Goal: Find specific page/section: Find specific page/section

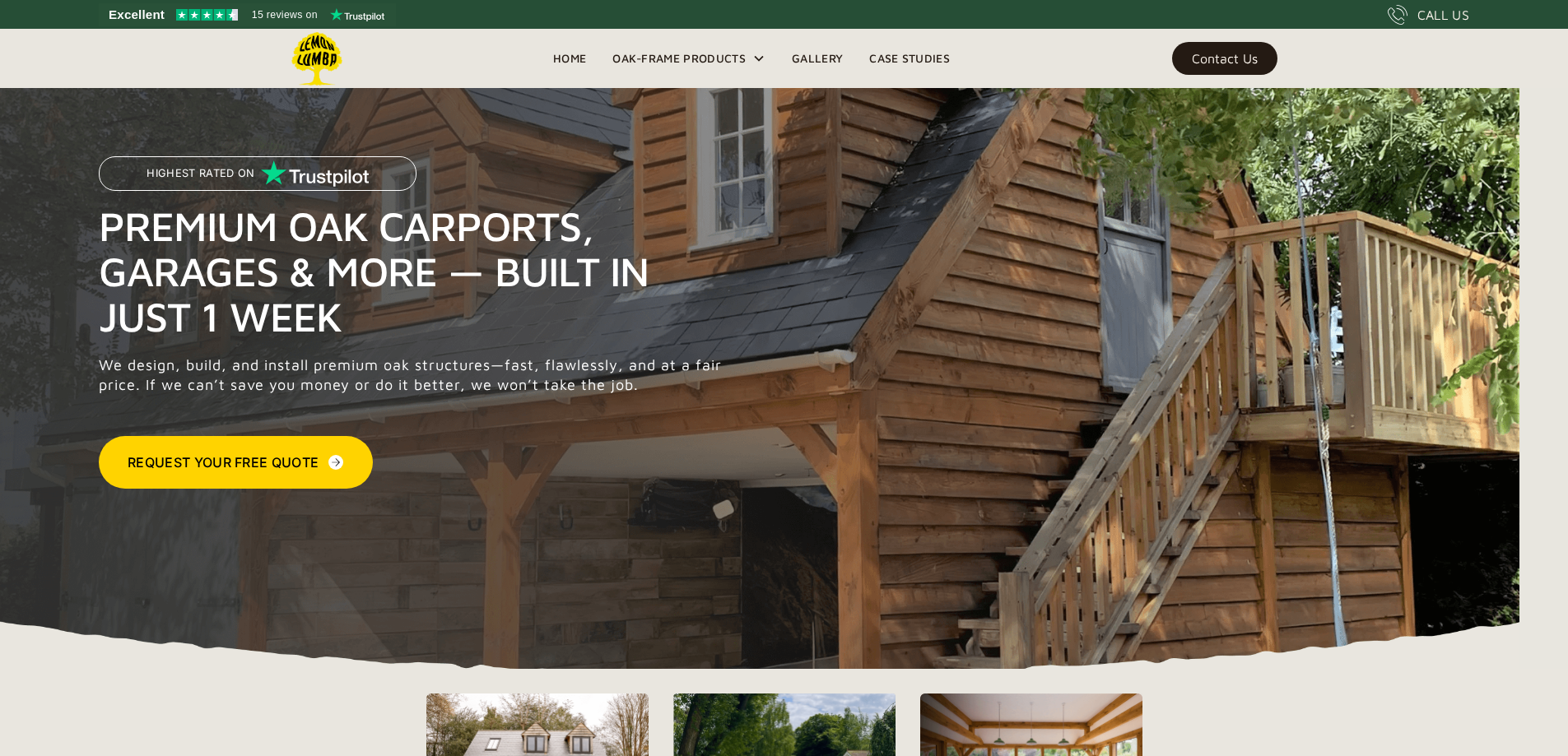
click at [1212, 59] on div "Contact Us" at bounding box center [1224, 58] width 66 height 11
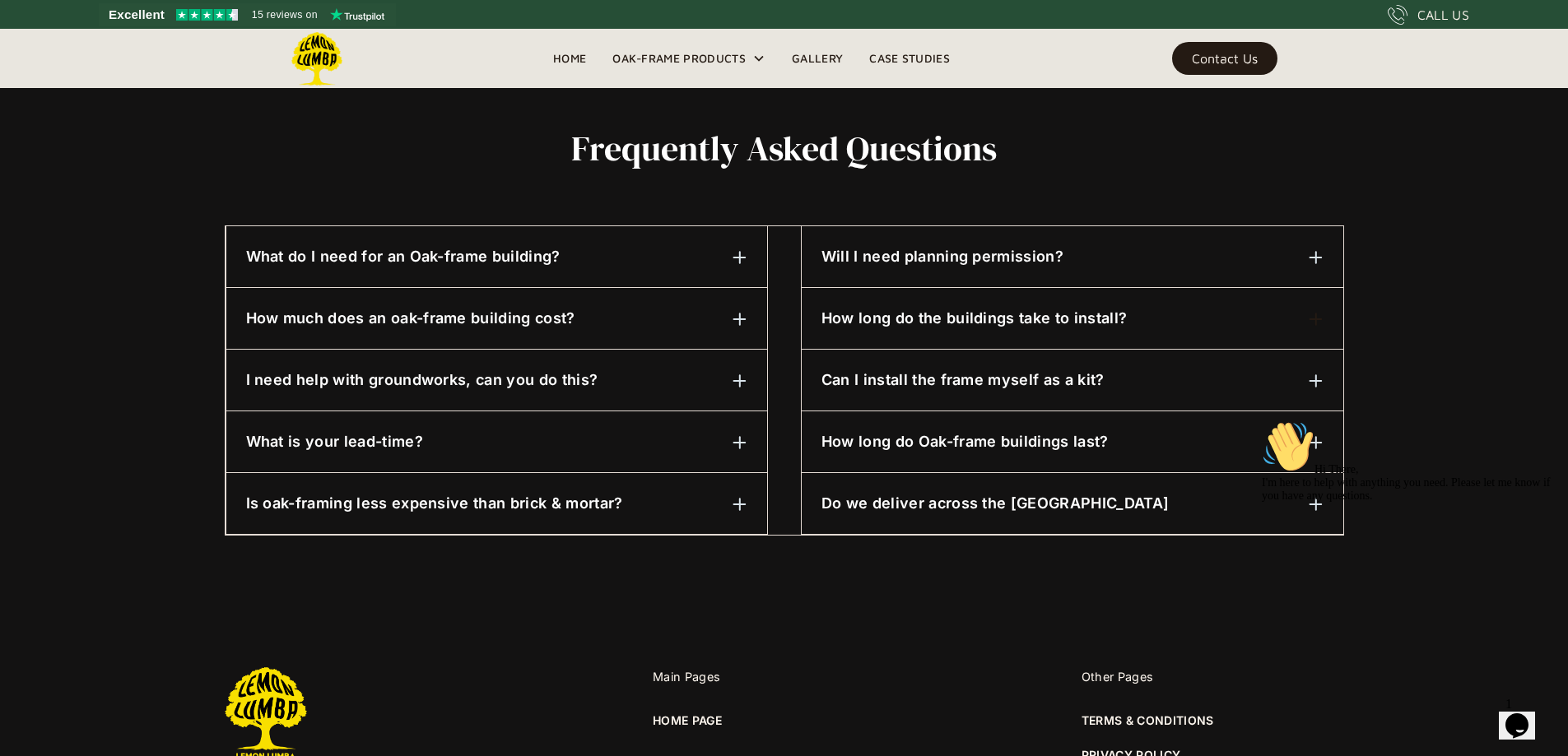
scroll to position [765, 0]
click at [819, 63] on link "Gallery" at bounding box center [817, 58] width 78 height 24
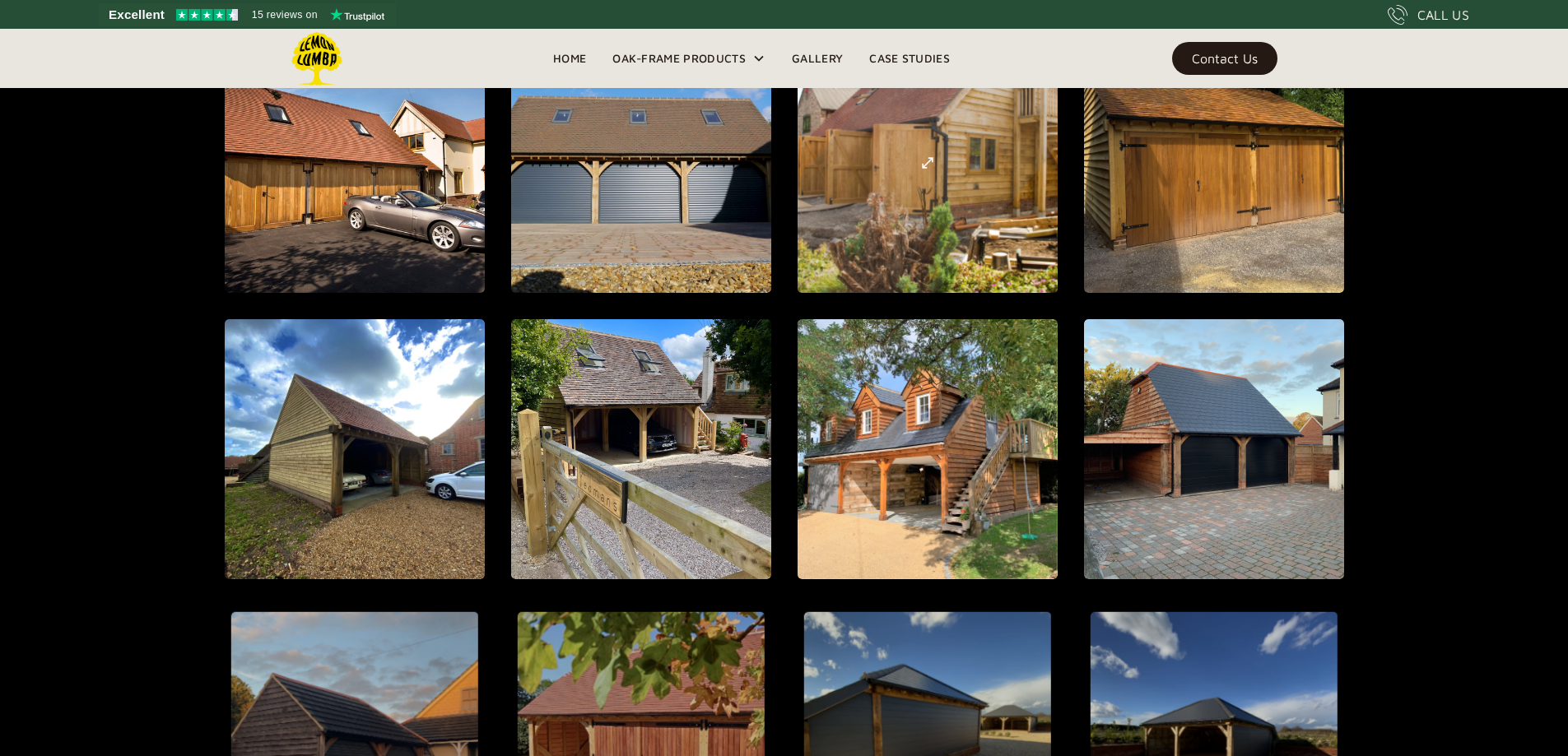
scroll to position [1433, 0]
